Goal: Task Accomplishment & Management: Manage account settings

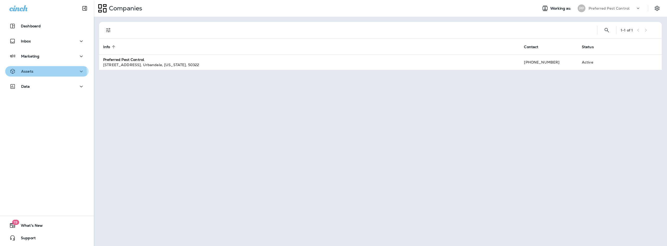
click at [46, 73] on div "Assets" at bounding box center [46, 71] width 75 height 7
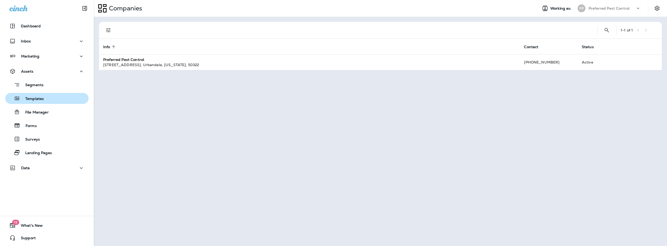
click at [39, 97] on p "Templates" at bounding box center [32, 99] width 24 height 5
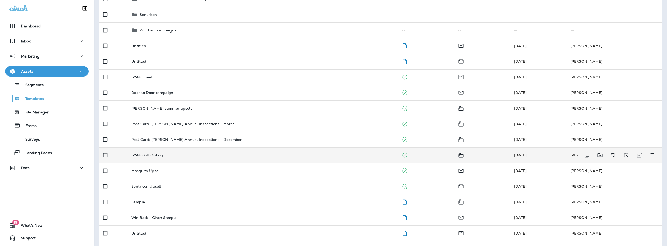
scroll to position [78, 0]
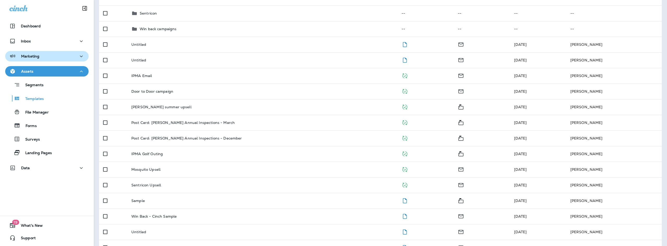
click at [61, 59] on div "Marketing" at bounding box center [46, 56] width 75 height 7
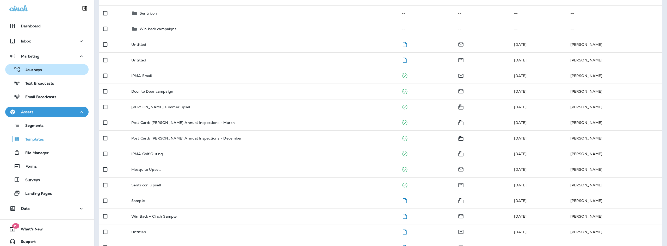
click at [60, 67] on div "Journeys" at bounding box center [46, 70] width 79 height 8
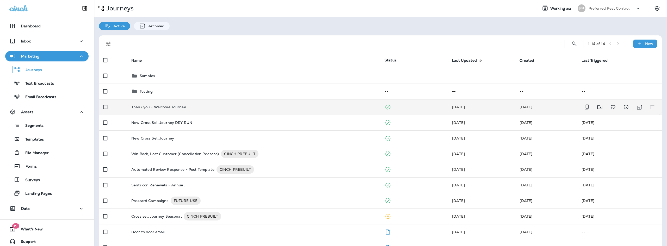
click at [554, 106] on td "[DATE]" at bounding box center [546, 107] width 62 height 16
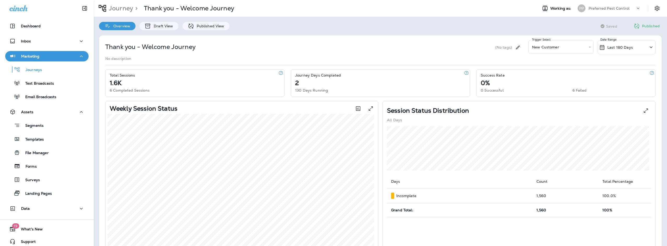
click at [642, 28] on p "Published" at bounding box center [651, 26] width 18 height 4
click at [200, 24] on p "Published View" at bounding box center [209, 26] width 30 height 4
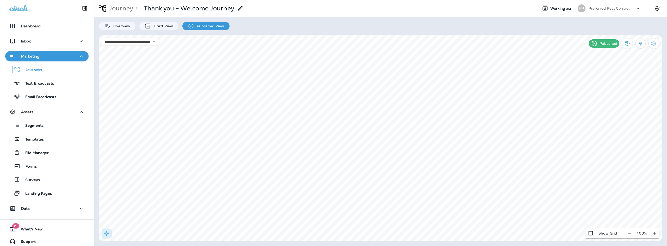
click at [596, 40] on div "Published" at bounding box center [603, 43] width 30 height 8
click at [596, 43] on icon at bounding box center [594, 43] width 7 height 7
click at [123, 24] on p "Overview" at bounding box center [121, 26] width 20 height 4
click at [42, 72] on div "Journeys" at bounding box center [46, 70] width 79 height 8
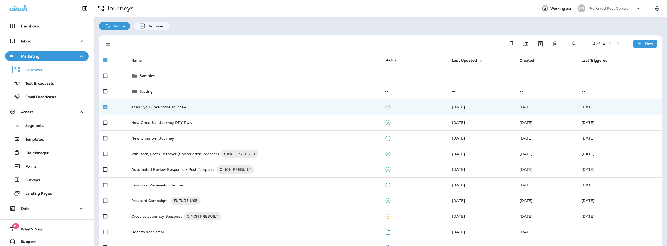
click at [118, 26] on p "Active" at bounding box center [118, 26] width 14 height 4
click at [636, 107] on icon "Archive" at bounding box center [639, 107] width 7 height 6
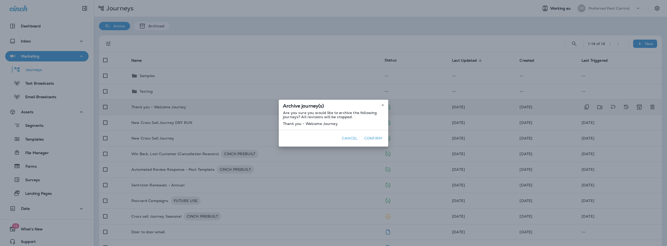
click at [378, 140] on button "Confirm" at bounding box center [373, 138] width 22 height 8
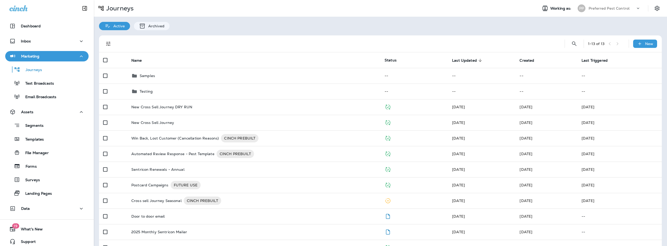
click at [116, 27] on p "Active" at bounding box center [118, 26] width 14 height 4
click at [147, 30] on div "Archived" at bounding box center [152, 26] width 36 height 8
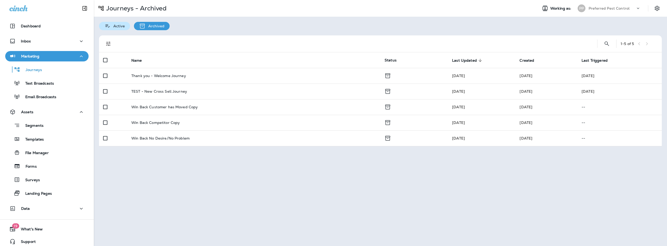
click at [104, 26] on div "Active" at bounding box center [114, 26] width 31 height 8
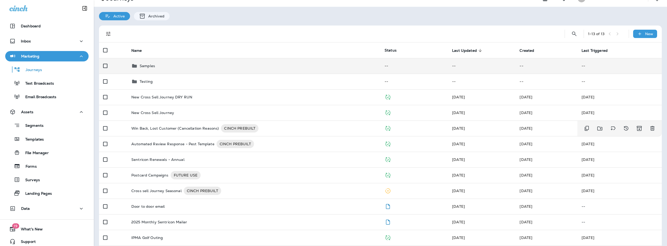
scroll to position [10, 0]
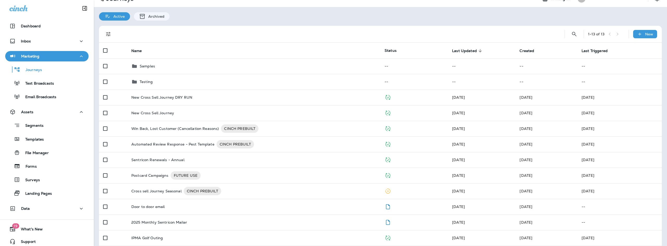
click at [117, 15] on p "Active" at bounding box center [118, 16] width 14 height 4
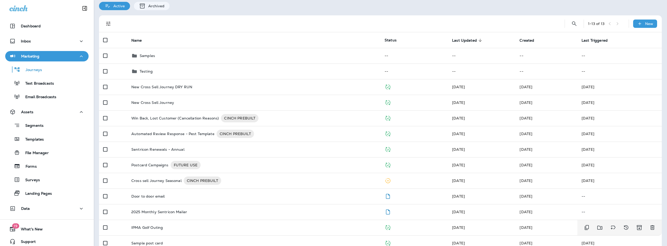
scroll to position [0, 0]
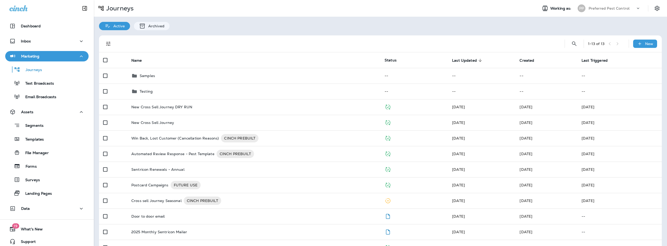
click at [115, 27] on p "Active" at bounding box center [118, 26] width 14 height 4
click at [115, 24] on p "Active" at bounding box center [118, 26] width 14 height 4
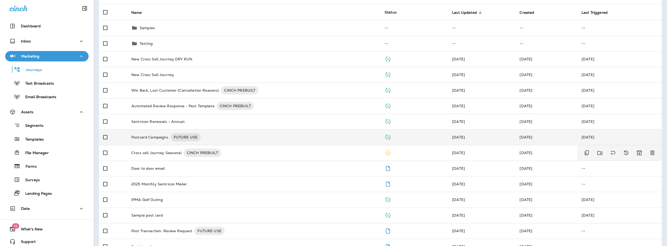
scroll to position [36, 0]
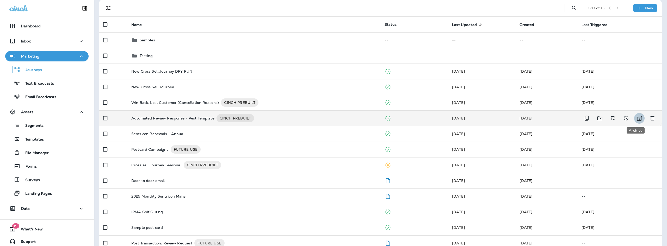
click at [638, 119] on icon "Archive" at bounding box center [639, 119] width 2 height 2
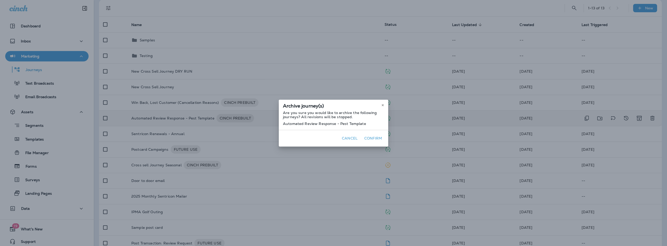
click at [374, 137] on button "Confirm" at bounding box center [373, 138] width 22 height 8
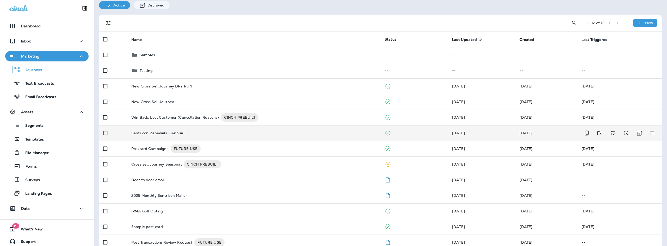
scroll to position [0, 0]
